Goal: Entertainment & Leisure: Consume media (video, audio)

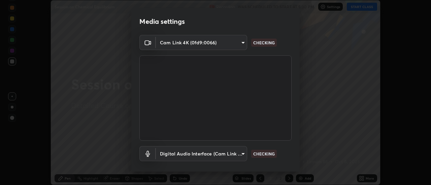
scroll to position [35, 0]
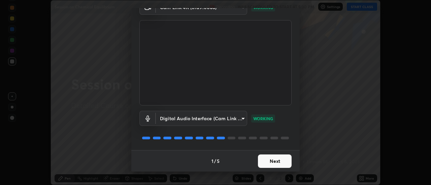
click at [276, 161] on button "Next" at bounding box center [275, 161] width 34 height 13
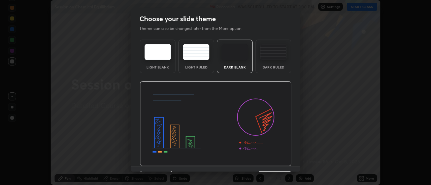
click at [277, 161] on img at bounding box center [216, 123] width 152 height 85
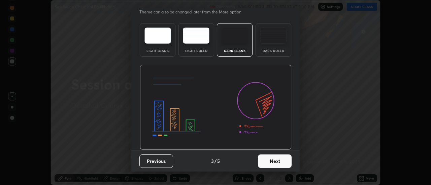
click at [274, 156] on button "Next" at bounding box center [275, 161] width 34 height 13
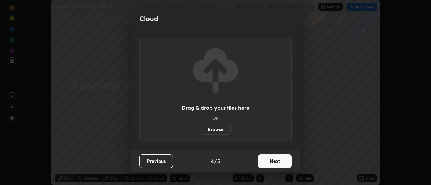
scroll to position [0, 0]
click at [277, 158] on button "Next" at bounding box center [275, 161] width 34 height 13
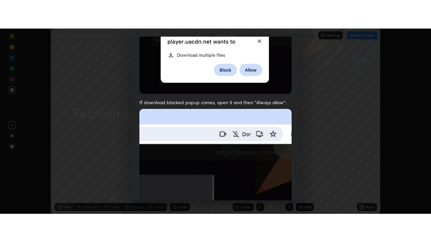
scroll to position [173, 0]
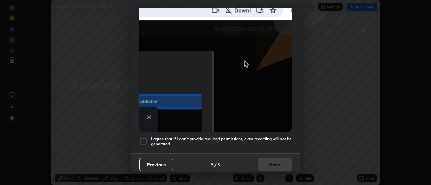
click at [278, 137] on h5 "I agree that if I don't provide required permissions, class recording will not …" at bounding box center [221, 142] width 141 height 10
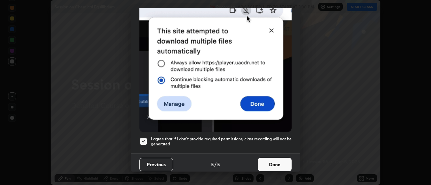
click at [274, 161] on button "Done" at bounding box center [275, 164] width 34 height 13
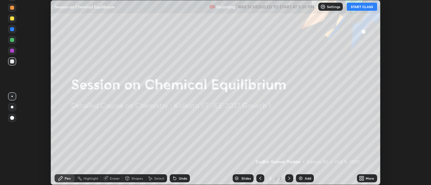
click at [363, 6] on button "START CLASS" at bounding box center [362, 7] width 30 height 8
click at [360, 178] on icon at bounding box center [360, 178] width 2 height 2
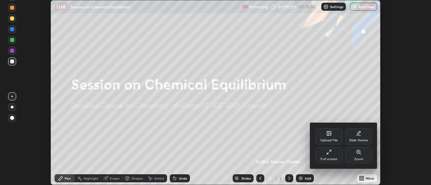
click at [332, 154] on div "Full screen" at bounding box center [328, 155] width 27 height 16
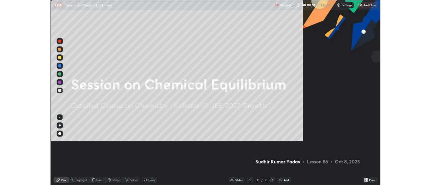
scroll to position [242, 431]
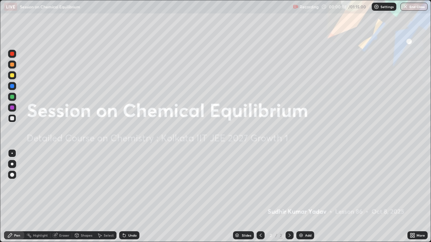
click at [306, 185] on div "Add" at bounding box center [305, 236] width 18 height 8
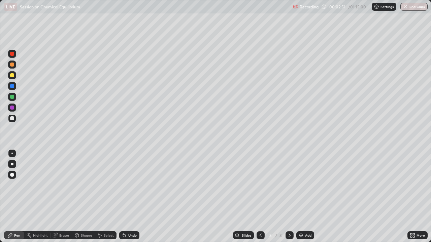
click at [128, 185] on div "Undo" at bounding box center [129, 236] width 20 height 8
click at [129, 185] on div "Undo" at bounding box center [129, 236] width 20 height 8
click at [109, 185] on div "Select" at bounding box center [109, 235] width 10 height 3
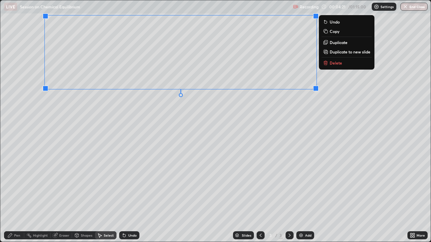
click at [17, 185] on div "Pen" at bounding box center [17, 235] width 6 height 3
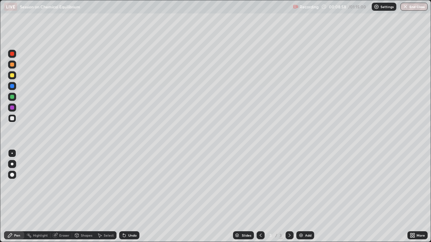
click at [125, 185] on div "Undo" at bounding box center [127, 235] width 23 height 13
click at [128, 185] on div "Undo" at bounding box center [129, 236] width 20 height 8
click at [301, 185] on img at bounding box center [300, 235] width 5 height 5
click at [104, 185] on div "Select" at bounding box center [109, 235] width 10 height 3
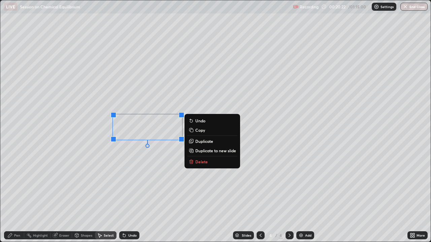
click at [203, 140] on p "Duplicate" at bounding box center [204, 141] width 18 height 5
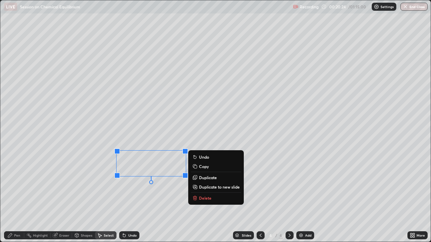
click at [19, 185] on div "Pen" at bounding box center [14, 236] width 20 height 8
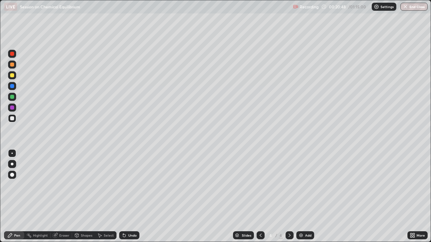
click at [123, 185] on div "Undo" at bounding box center [129, 236] width 20 height 8
click at [109, 185] on div "Select" at bounding box center [109, 235] width 10 height 3
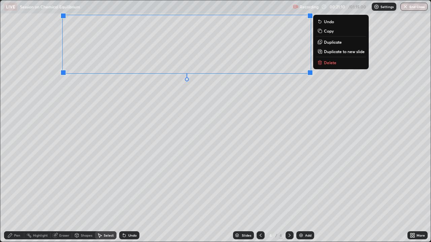
click at [19, 185] on div "Pen" at bounding box center [17, 235] width 6 height 3
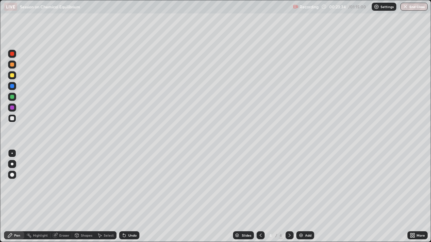
click at [126, 185] on icon at bounding box center [124, 235] width 5 height 5
click at [126, 185] on div "Undo" at bounding box center [129, 236] width 20 height 8
click at [128, 185] on div "Undo" at bounding box center [129, 236] width 20 height 8
click at [126, 185] on div "Undo" at bounding box center [129, 236] width 20 height 8
click at [103, 185] on div "Select" at bounding box center [106, 236] width 22 height 8
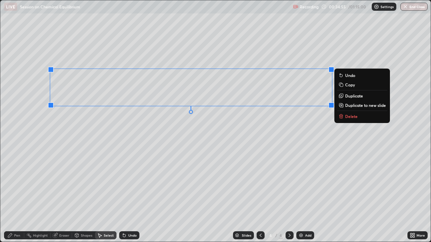
click at [15, 185] on div "Pen" at bounding box center [17, 235] width 6 height 3
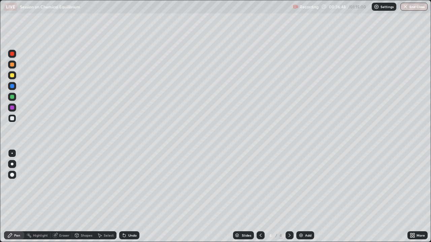
click at [129, 185] on div "Undo" at bounding box center [132, 235] width 8 height 3
click at [128, 185] on div "Undo" at bounding box center [132, 235] width 8 height 3
click at [300, 185] on img at bounding box center [300, 235] width 5 height 5
click at [108, 185] on div "Select" at bounding box center [109, 235] width 10 height 3
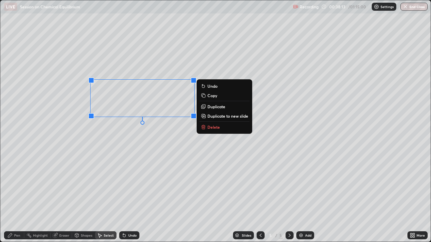
click at [19, 185] on div "Pen" at bounding box center [14, 236] width 20 height 8
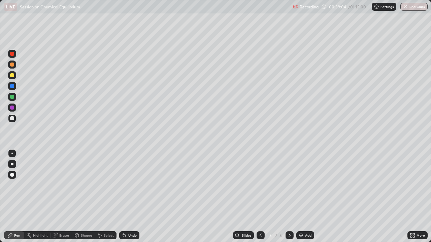
click at [110, 185] on div "Select" at bounding box center [109, 235] width 10 height 3
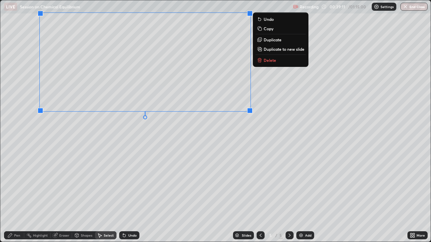
click at [19, 185] on div "Pen" at bounding box center [14, 236] width 20 height 8
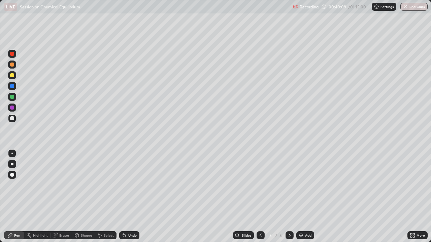
click at [260, 185] on icon at bounding box center [260, 235] width 5 height 5
click at [287, 185] on icon at bounding box center [289, 235] width 5 height 5
click at [300, 185] on img at bounding box center [300, 235] width 5 height 5
click at [104, 185] on div "Select" at bounding box center [106, 236] width 22 height 8
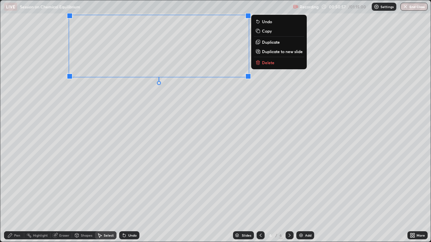
click at [18, 185] on div "Pen" at bounding box center [17, 235] width 6 height 3
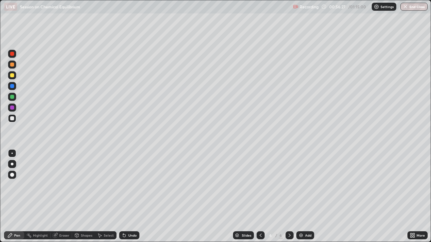
click at [300, 185] on img at bounding box center [300, 235] width 5 height 5
click at [125, 185] on icon at bounding box center [124, 235] width 5 height 5
click at [132, 185] on div "Undo" at bounding box center [132, 235] width 8 height 3
click at [131, 185] on div "Undo" at bounding box center [132, 235] width 8 height 3
click at [126, 185] on icon at bounding box center [124, 235] width 5 height 5
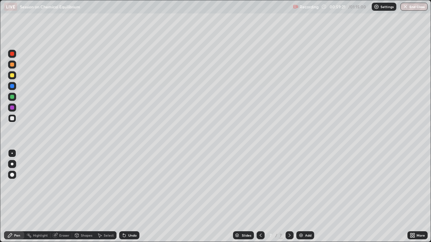
click at [125, 185] on icon at bounding box center [124, 236] width 3 height 3
click at [107, 185] on div "Select" at bounding box center [106, 236] width 22 height 8
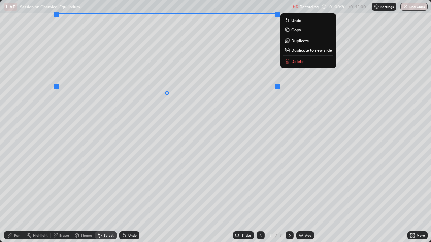
click at [18, 185] on div "Pen" at bounding box center [14, 236] width 20 height 8
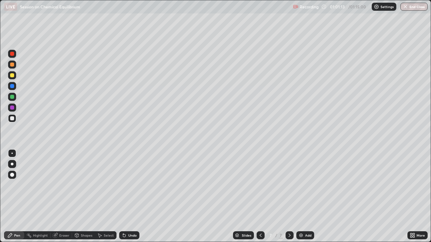
click at [123, 185] on icon at bounding box center [124, 236] width 3 height 3
click at [124, 185] on icon at bounding box center [124, 236] width 3 height 3
click at [132, 185] on div "Undo" at bounding box center [129, 236] width 20 height 8
click at [129, 185] on div "Undo" at bounding box center [129, 236] width 20 height 8
click at [102, 185] on icon at bounding box center [99, 235] width 5 height 5
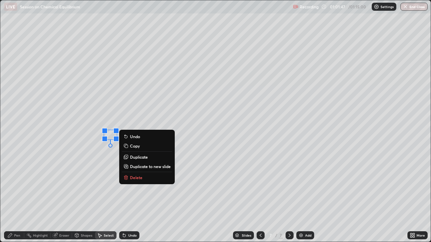
click at [136, 177] on p "Delete" at bounding box center [136, 177] width 12 height 5
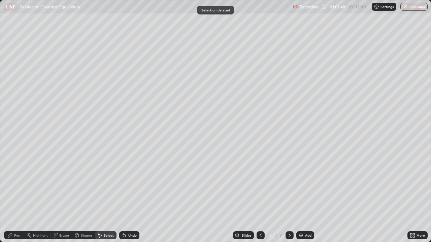
click at [18, 185] on div "Pen" at bounding box center [17, 235] width 6 height 3
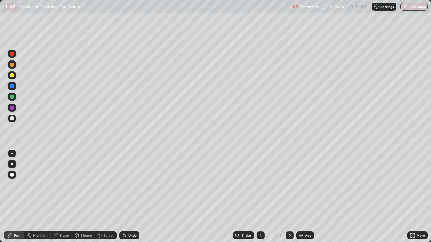
click at [129, 185] on div "Undo" at bounding box center [132, 235] width 8 height 3
click at [130, 185] on div "Undo" at bounding box center [132, 235] width 8 height 3
click at [132, 185] on div "Undo" at bounding box center [132, 235] width 8 height 3
click at [406, 8] on img "button" at bounding box center [405, 6] width 5 height 5
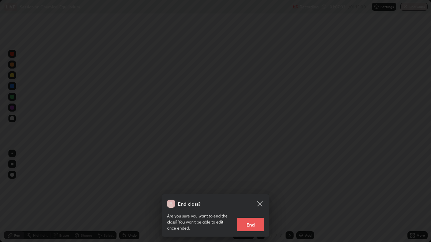
click at [249, 185] on button "End" at bounding box center [250, 224] width 27 height 13
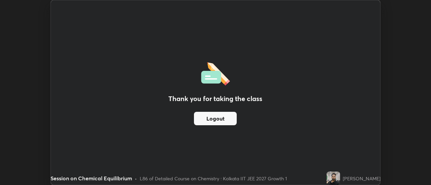
scroll to position [33473, 33228]
